Goal: Complete application form

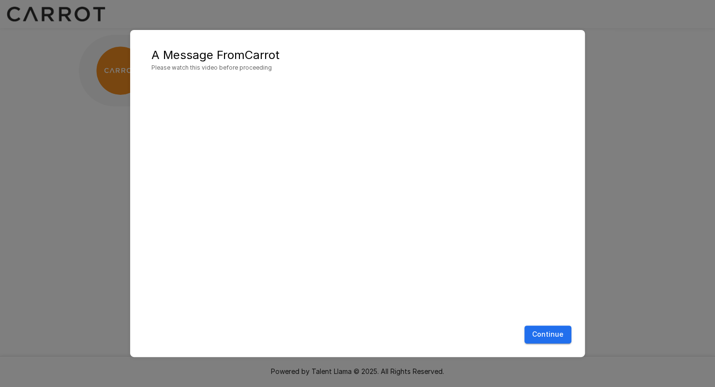
click at [532, 333] on button "Continue" at bounding box center [547, 334] width 47 height 18
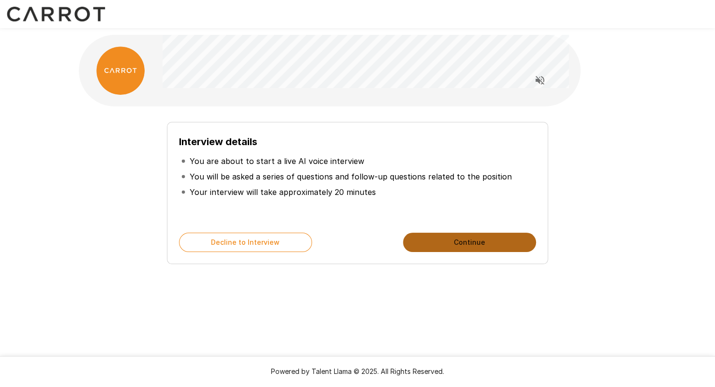
click at [444, 237] on button "Continue" at bounding box center [469, 242] width 133 height 19
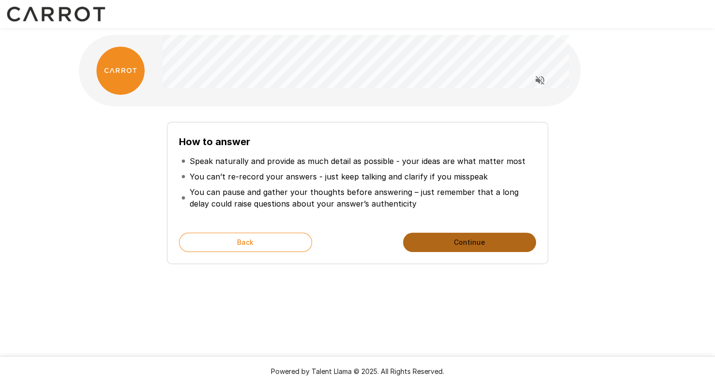
click at [444, 237] on button "Continue" at bounding box center [469, 242] width 133 height 19
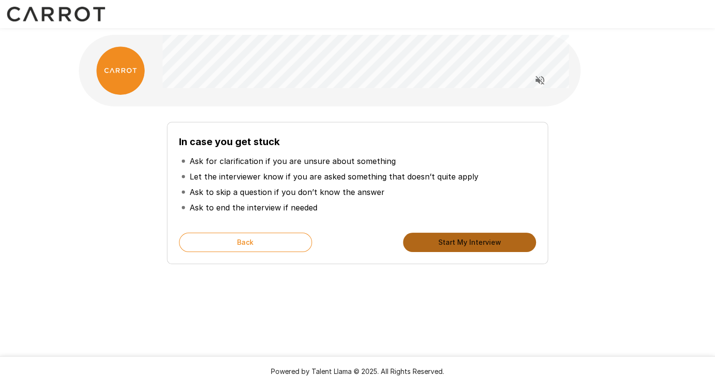
click at [481, 240] on button "Start My Interview" at bounding box center [469, 242] width 133 height 19
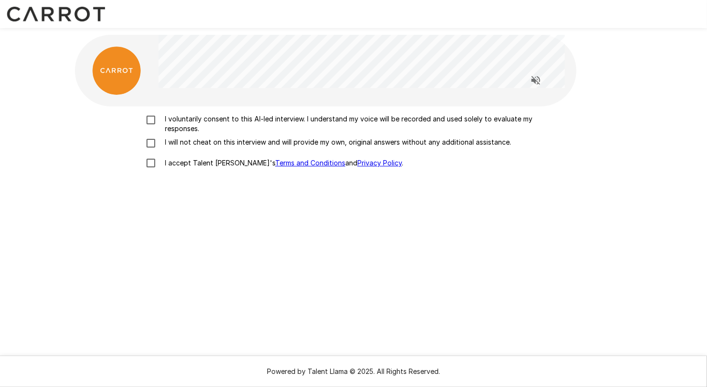
click at [208, 125] on p "I voluntarily consent to this AI-led interview. I understand my voice will be r…" at bounding box center [363, 123] width 405 height 19
click at [200, 139] on p "I will not cheat on this interview and will provide my own, original answers wi…" at bounding box center [336, 142] width 350 height 10
click at [188, 166] on p "I accept Talent Llama's Terms and Conditions and Privacy Policy ." at bounding box center [282, 163] width 242 height 10
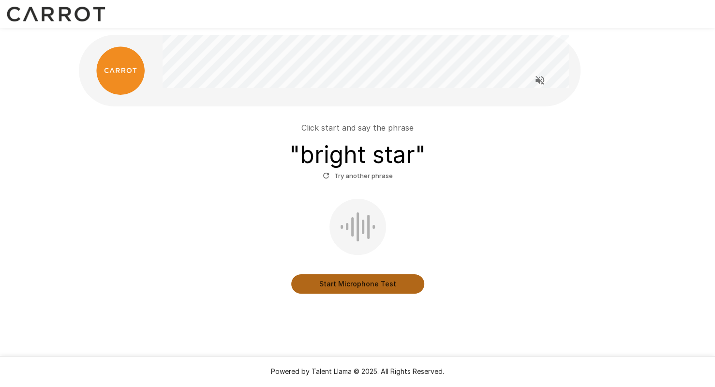
click at [330, 292] on button "Start Microphone Test" at bounding box center [357, 283] width 133 height 19
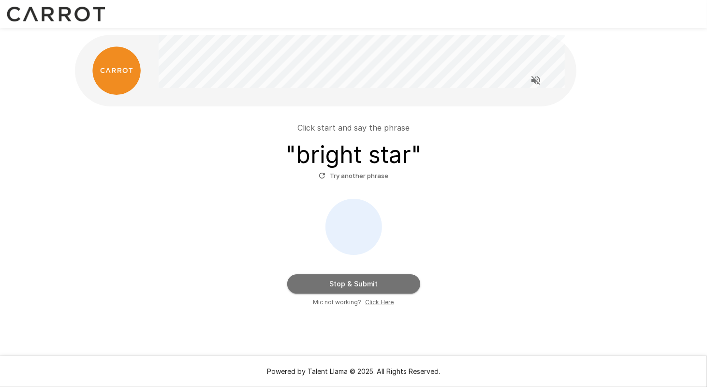
click at [330, 292] on button "Stop & Submit" at bounding box center [353, 283] width 133 height 19
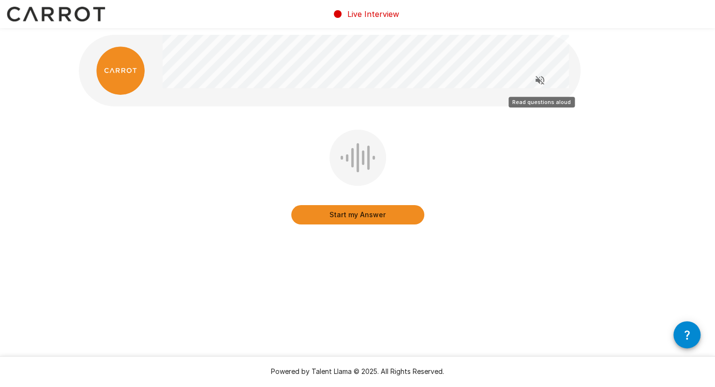
click at [542, 78] on icon "Read questions aloud" at bounding box center [540, 80] width 12 height 12
click at [540, 82] on icon "Stop reading questions aloud" at bounding box center [540, 80] width 12 height 12
click at [539, 84] on icon "Read questions aloud" at bounding box center [540, 80] width 12 height 12
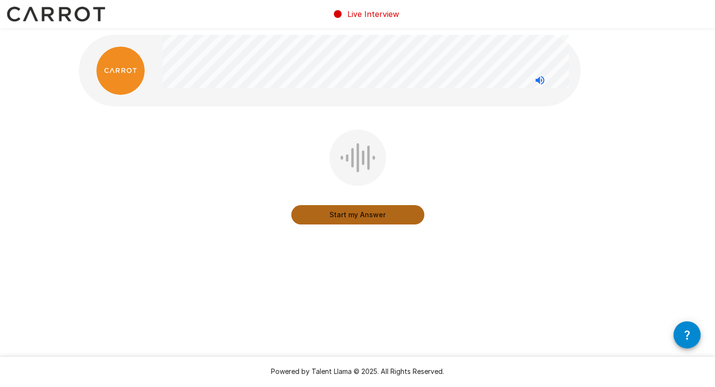
click at [355, 210] on button "Start my Answer" at bounding box center [357, 214] width 133 height 19
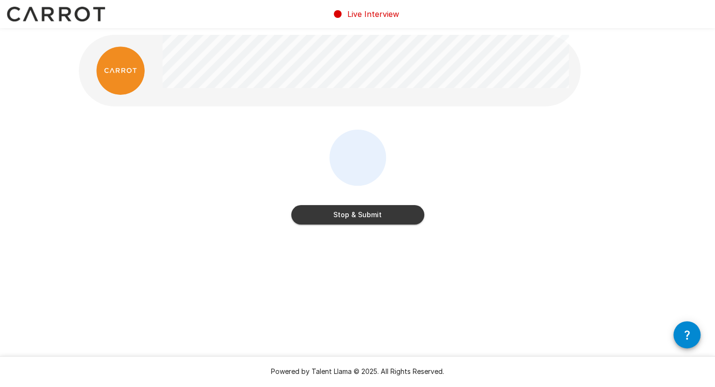
click at [355, 212] on button "Stop & Submit" at bounding box center [357, 214] width 133 height 19
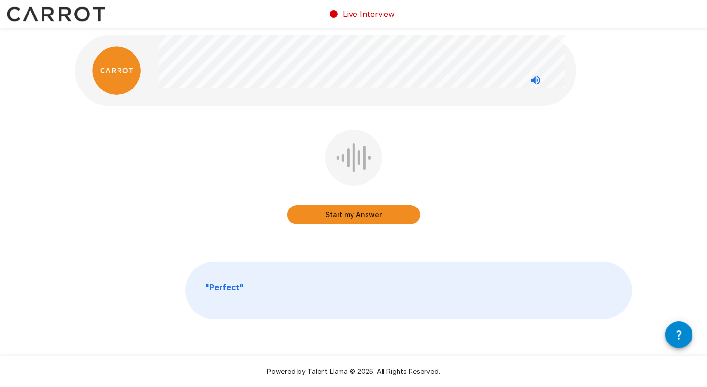
click at [355, 212] on button "Start my Answer" at bounding box center [353, 214] width 133 height 19
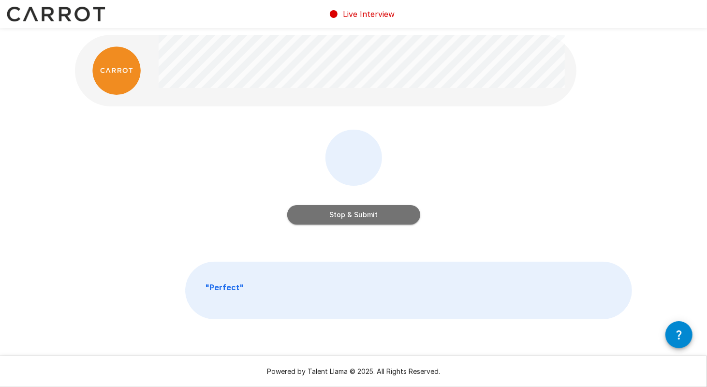
click at [355, 212] on button "Stop & Submit" at bounding box center [353, 214] width 133 height 19
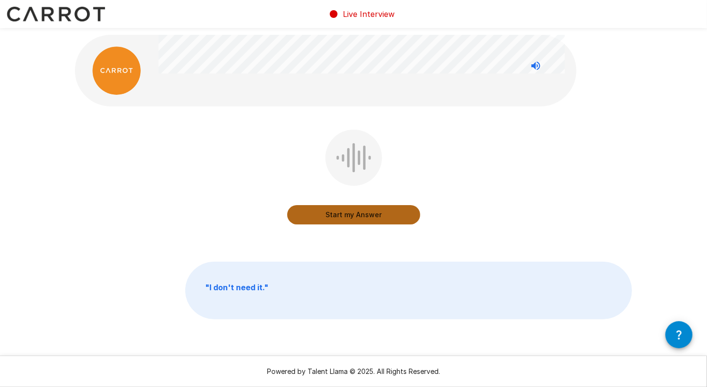
click at [355, 212] on button "Start my Answer" at bounding box center [353, 214] width 133 height 19
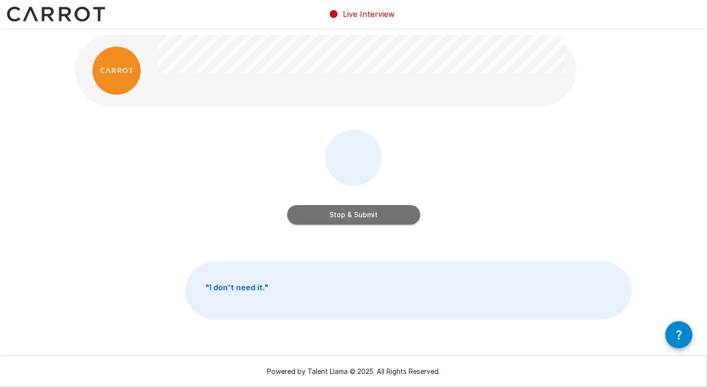
click at [355, 212] on button "Stop & Submit" at bounding box center [353, 214] width 133 height 19
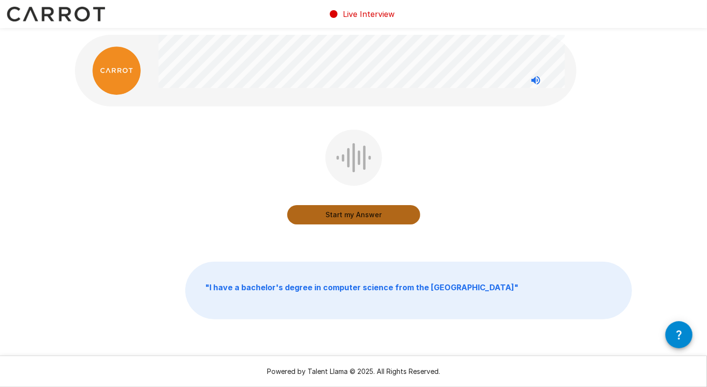
click at [355, 212] on button "Start my Answer" at bounding box center [353, 214] width 133 height 19
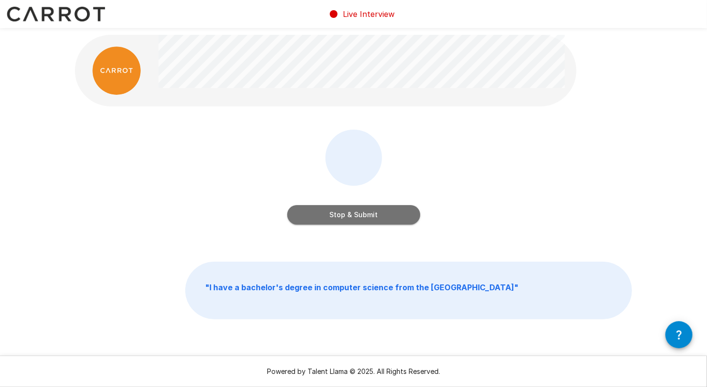
click at [355, 212] on button "Stop & Submit" at bounding box center [353, 214] width 133 height 19
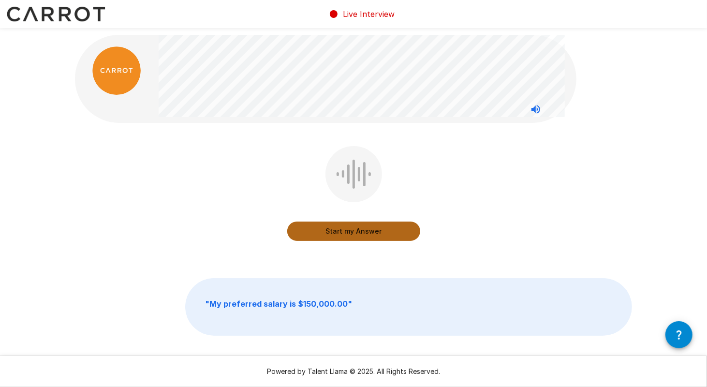
click at [342, 234] on button "Start my Answer" at bounding box center [353, 230] width 133 height 19
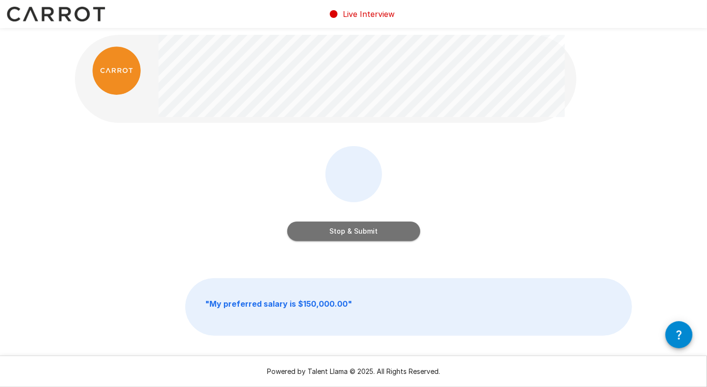
click at [342, 234] on button "Stop & Submit" at bounding box center [353, 230] width 133 height 19
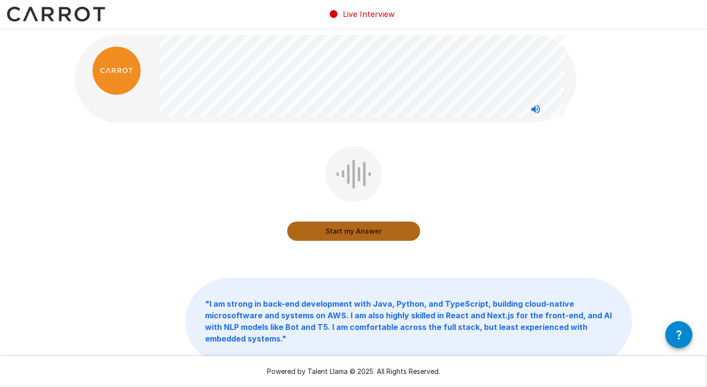
click at [350, 224] on button "Start my Answer" at bounding box center [353, 230] width 133 height 19
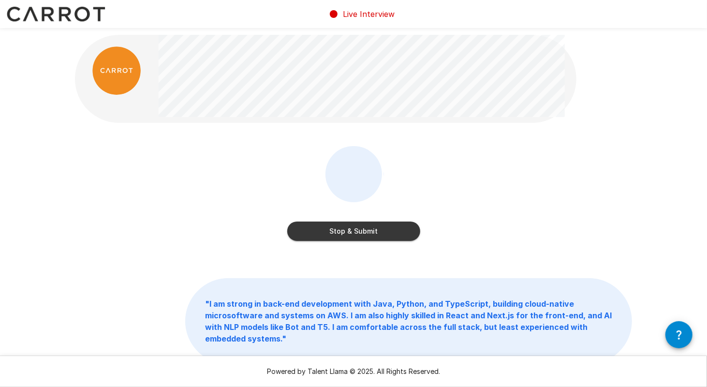
click at [353, 228] on button "Stop & Submit" at bounding box center [353, 230] width 133 height 19
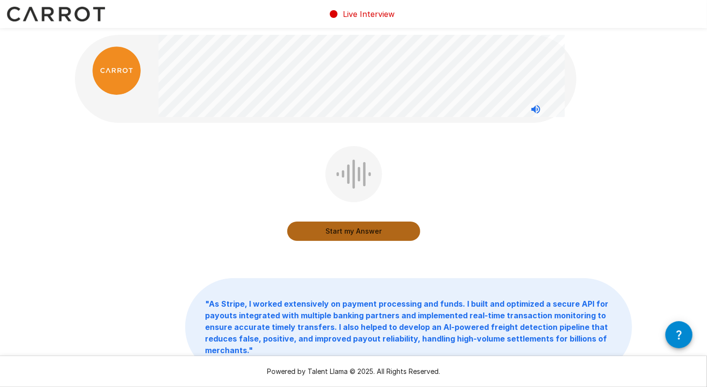
click at [383, 233] on button "Start my Answer" at bounding box center [353, 230] width 133 height 19
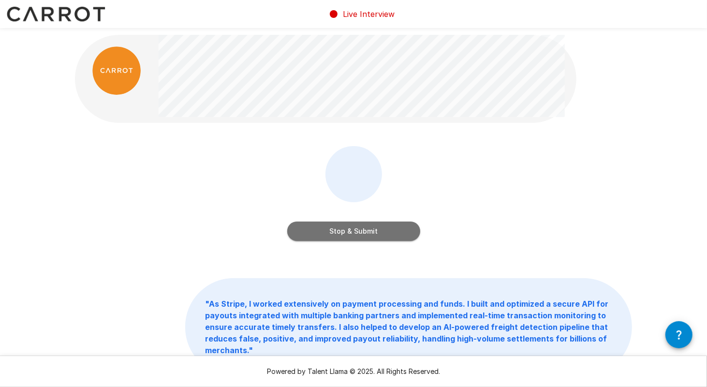
click at [383, 233] on button "Stop & Submit" at bounding box center [353, 230] width 133 height 19
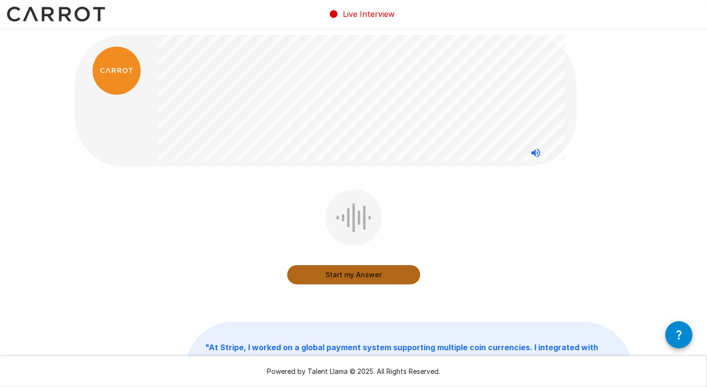
click at [348, 269] on button "Start my Answer" at bounding box center [353, 274] width 133 height 19
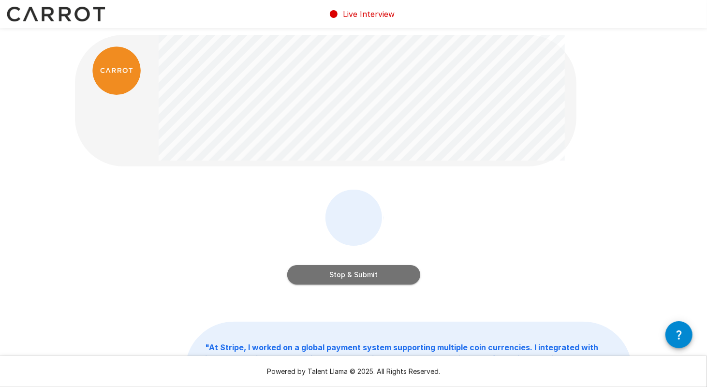
click at [348, 269] on button "Stop & Submit" at bounding box center [353, 274] width 133 height 19
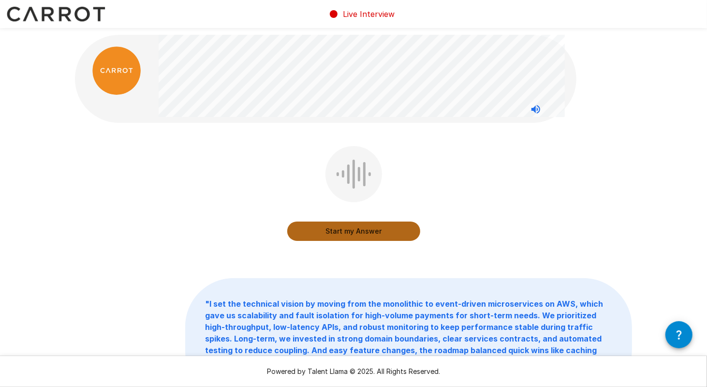
click at [347, 232] on button "Start my Answer" at bounding box center [353, 230] width 133 height 19
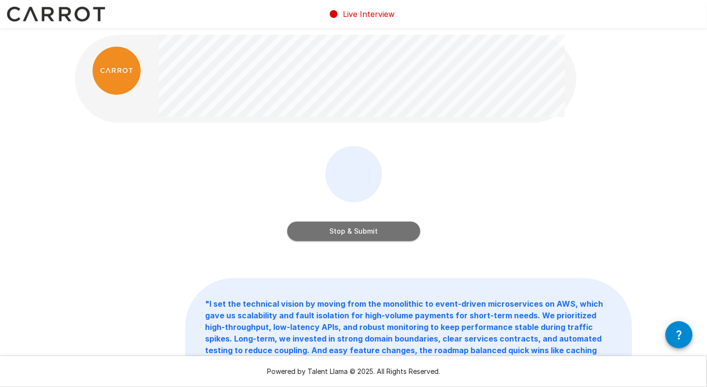
click at [347, 232] on button "Stop & Submit" at bounding box center [353, 230] width 133 height 19
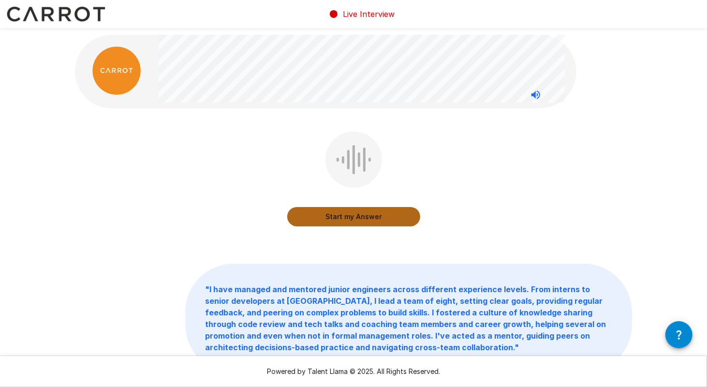
click at [374, 217] on button "Start my Answer" at bounding box center [353, 216] width 133 height 19
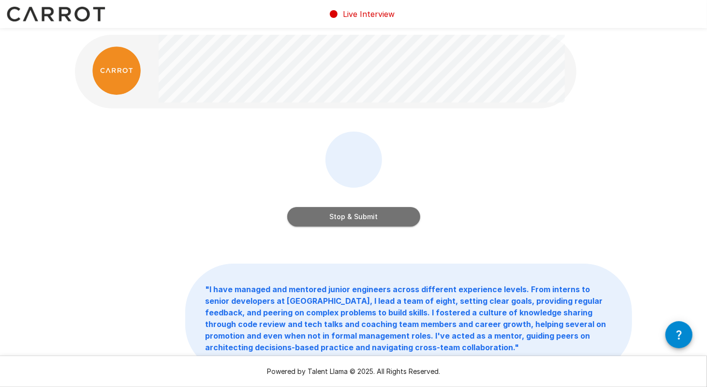
click at [374, 217] on button "Stop & Submit" at bounding box center [353, 216] width 133 height 19
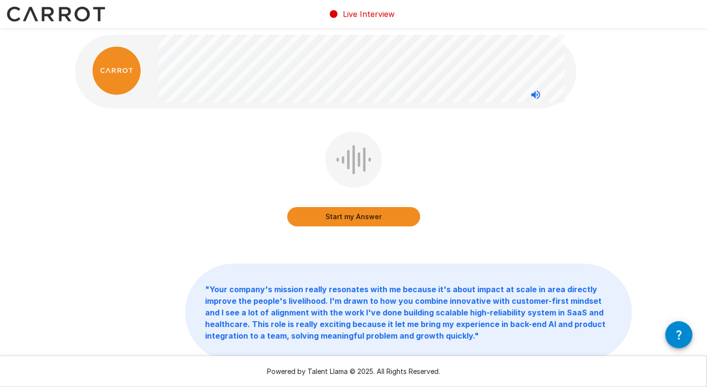
click at [362, 219] on button "Start my Answer" at bounding box center [353, 216] width 133 height 19
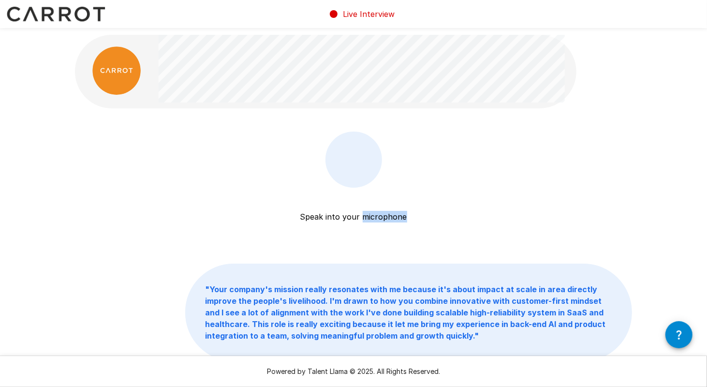
click at [362, 219] on p "Speak into your microphone" at bounding box center [353, 205] width 107 height 35
click at [511, 202] on div "Speak into your microphone Stop & Submit" at bounding box center [353, 186] width 557 height 109
click at [395, 221] on button "Stop & Submit" at bounding box center [353, 216] width 133 height 19
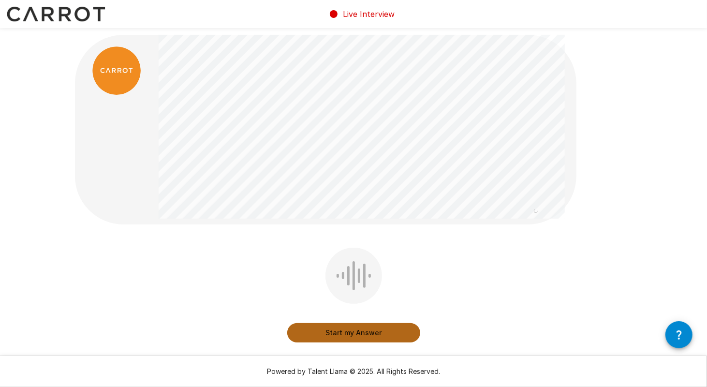
click at [365, 328] on button "Start my Answer" at bounding box center [353, 332] width 133 height 19
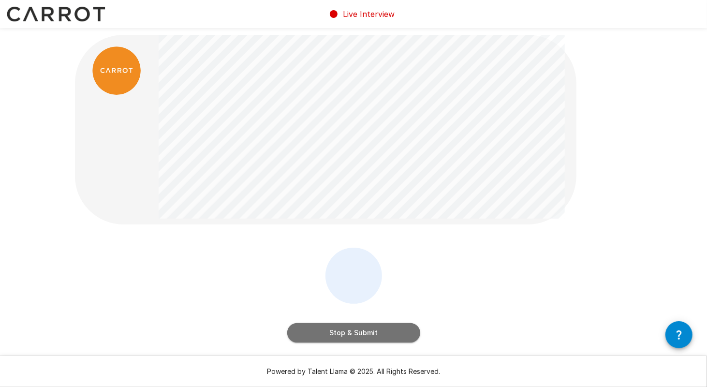
click at [365, 328] on button "Stop & Submit" at bounding box center [353, 332] width 133 height 19
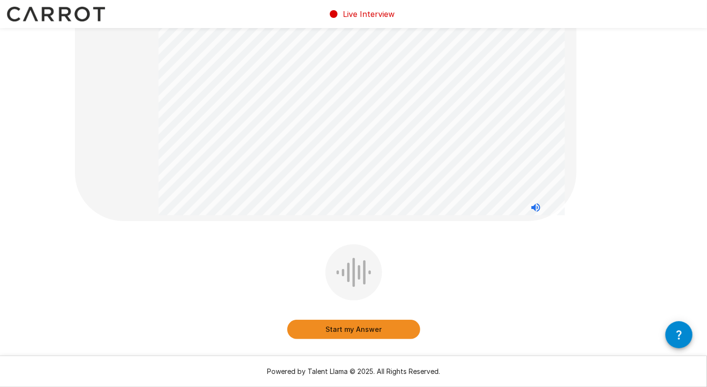
scroll to position [76, 0]
click at [332, 329] on button "Start my Answer" at bounding box center [353, 328] width 133 height 19
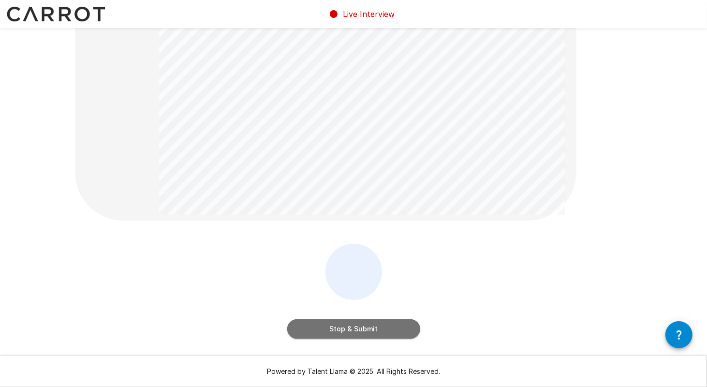
click at [332, 329] on button "Stop & Submit" at bounding box center [353, 328] width 133 height 19
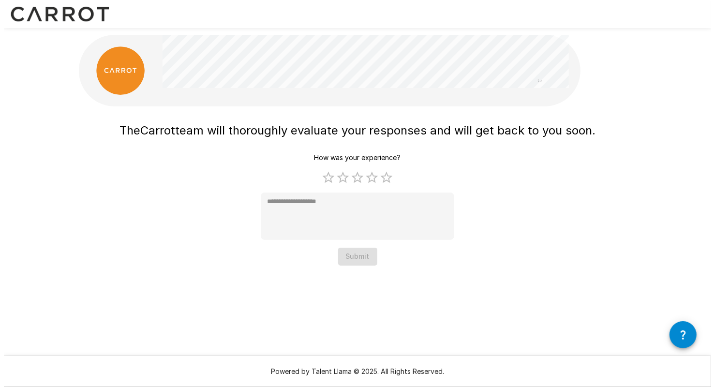
scroll to position [0, 0]
click at [388, 178] on label "5 Stars" at bounding box center [386, 177] width 15 height 15
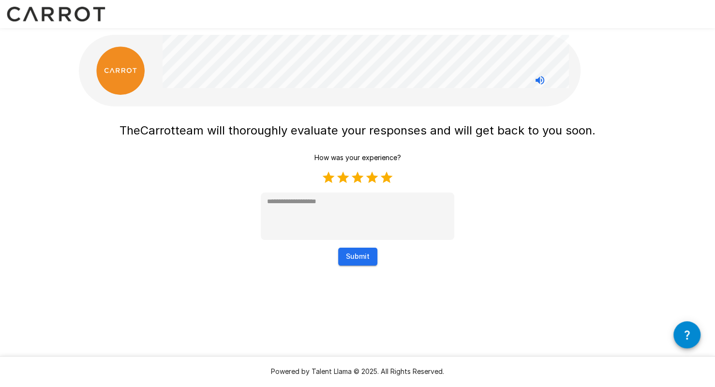
type textarea "*"
